Goal: Information Seeking & Learning: Learn about a topic

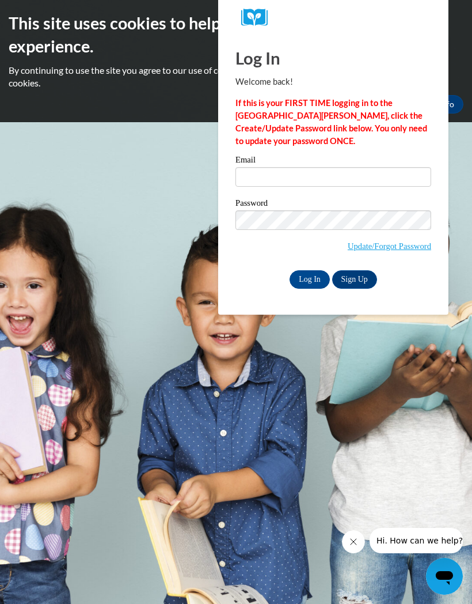
type input "[EMAIL_ADDRESS][DOMAIN_NAME]"
click at [300, 279] on input "Log In" at bounding box center [310, 279] width 40 height 18
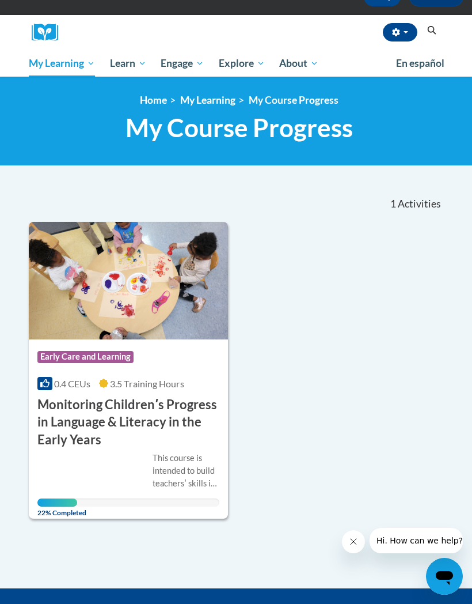
scroll to position [85, 0]
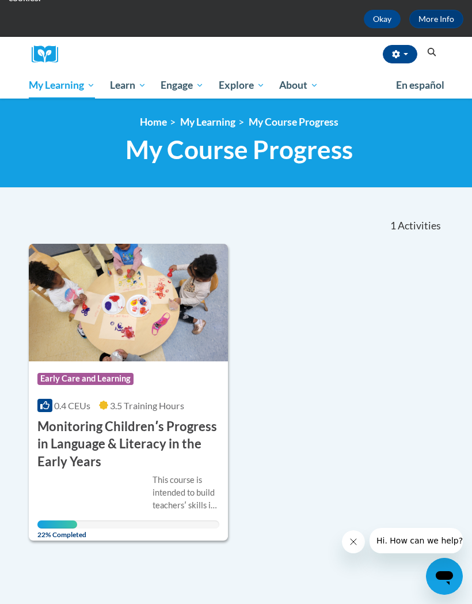
click at [149, 460] on h3 "Monitoring Childrenʹs Progress in Language & Literacy in the Early Years" at bounding box center [128, 444] width 182 height 53
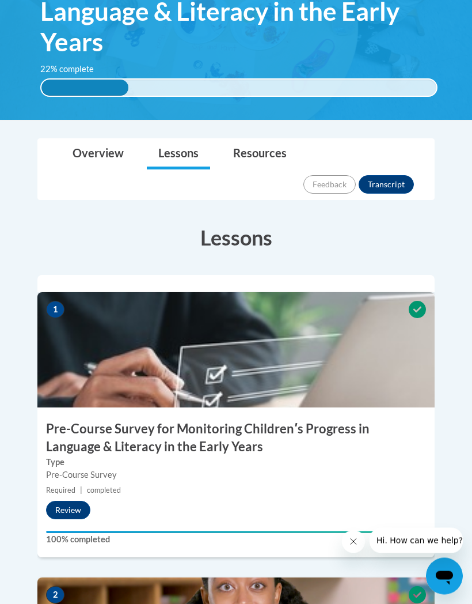
scroll to position [276, 0]
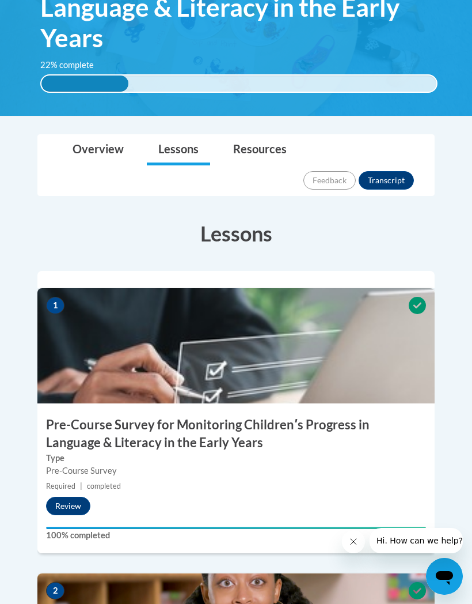
click at [76, 497] on button "Review" at bounding box center [68, 506] width 44 height 18
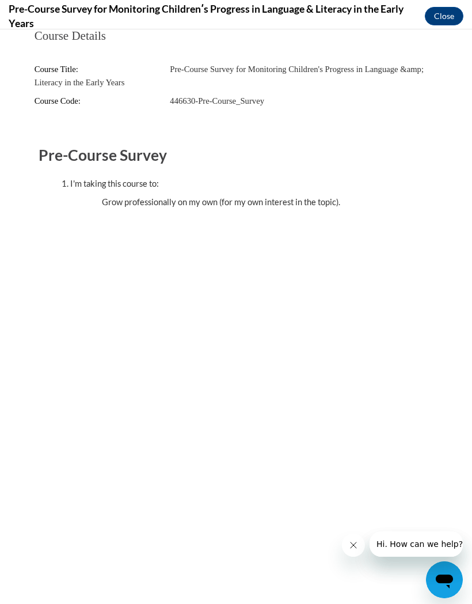
scroll to position [0, 0]
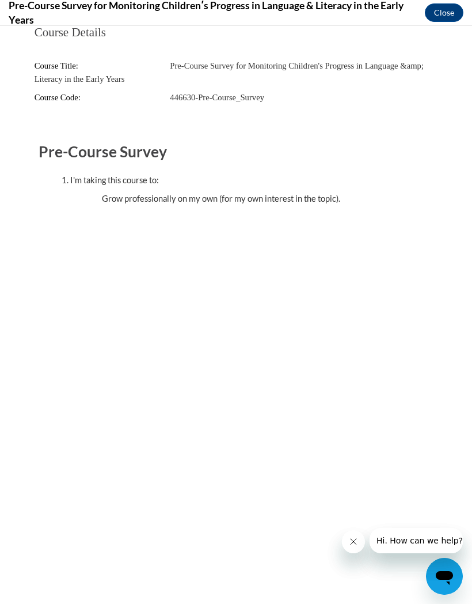
click at [444, 14] on button "Close" at bounding box center [444, 12] width 39 height 18
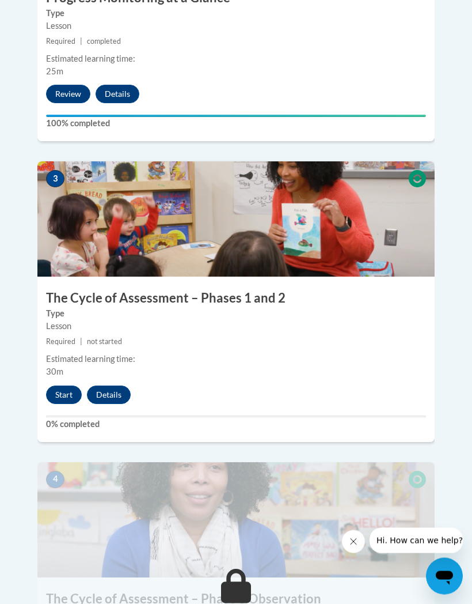
click at [56, 386] on button "Start" at bounding box center [64, 395] width 36 height 18
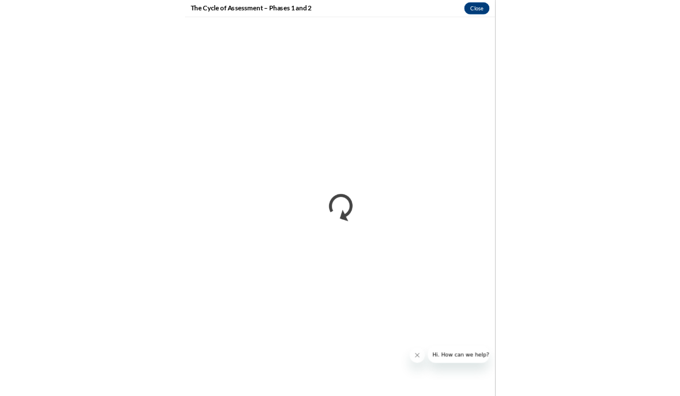
scroll to position [1136, 0]
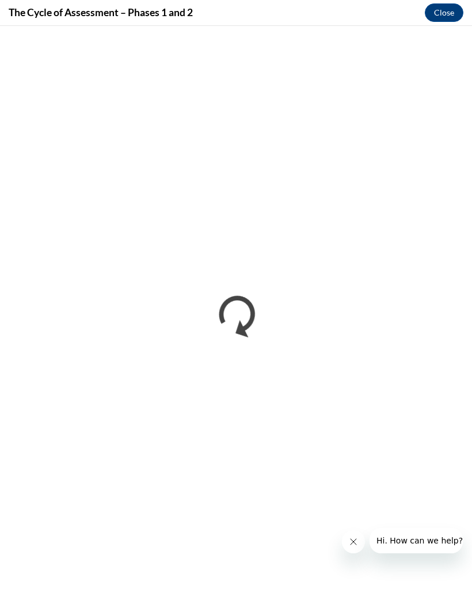
click at [353, 539] on icon "Close message from company" at bounding box center [353, 541] width 9 height 9
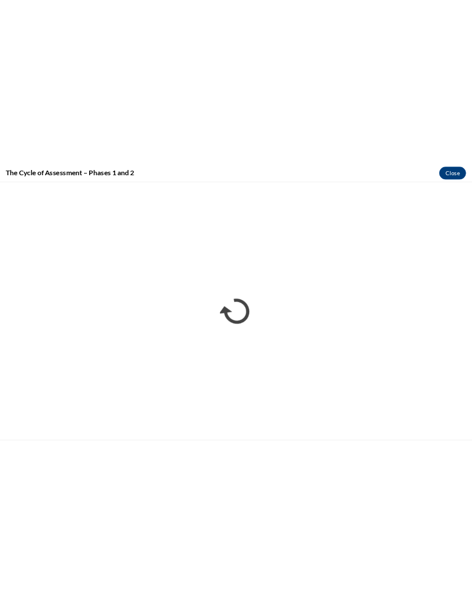
scroll to position [1066, 0]
